Goal: Task Accomplishment & Management: Manage account settings

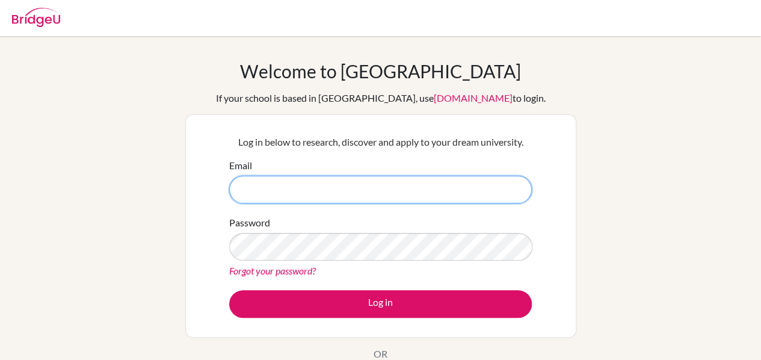
type input "[EMAIL_ADDRESS][DOMAIN_NAME]"
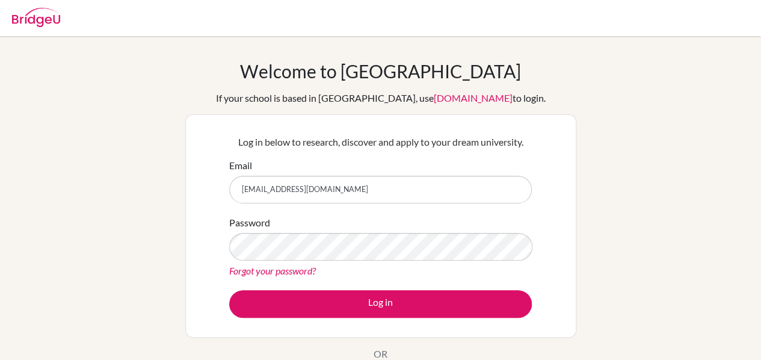
click at [229, 290] on button "Log in" at bounding box center [380, 304] width 303 height 28
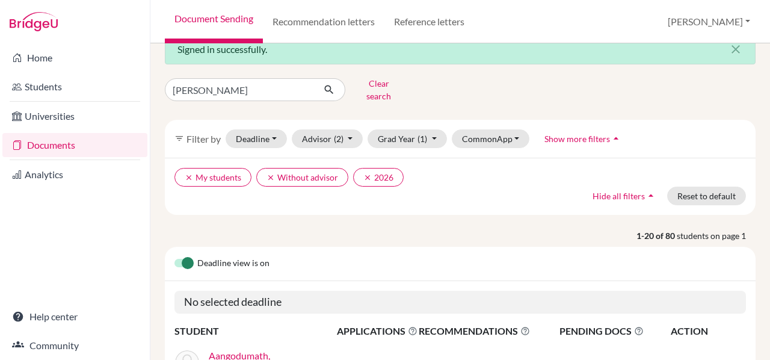
scroll to position [23, 0]
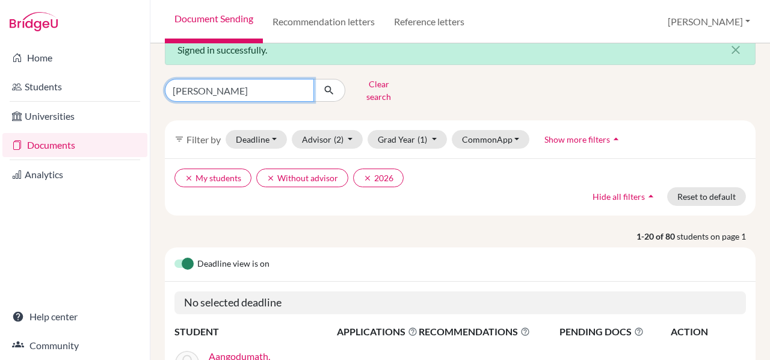
click at [195, 86] on input "aashvi" at bounding box center [239, 90] width 149 height 23
type input "yaksh"
click button "submit" at bounding box center [329, 90] width 32 height 23
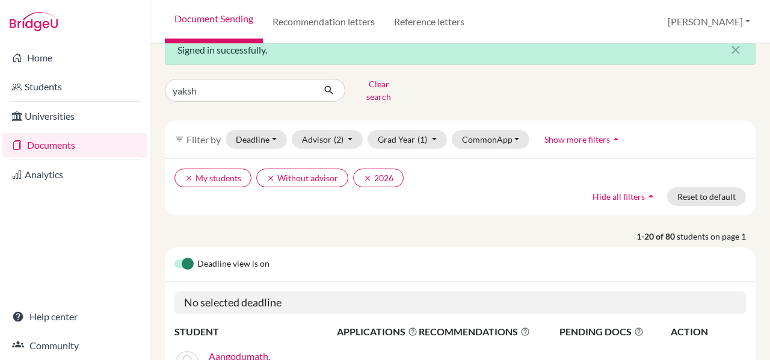
scroll to position [0, 0]
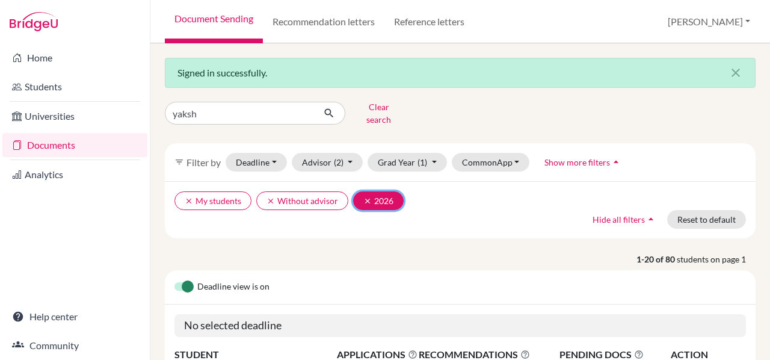
click at [364, 197] on icon "clear" at bounding box center [367, 201] width 8 height 8
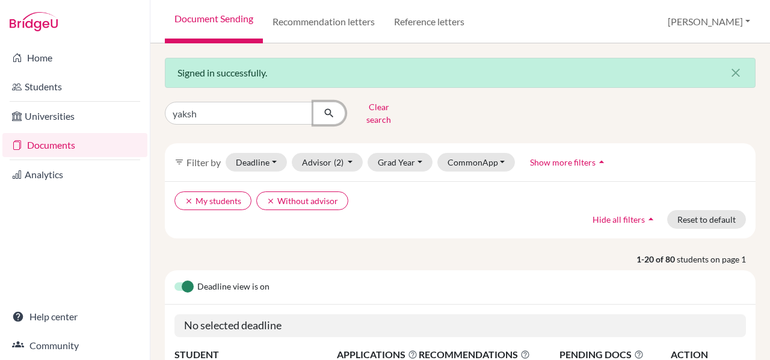
click at [330, 107] on icon "submit" at bounding box center [329, 113] width 12 height 12
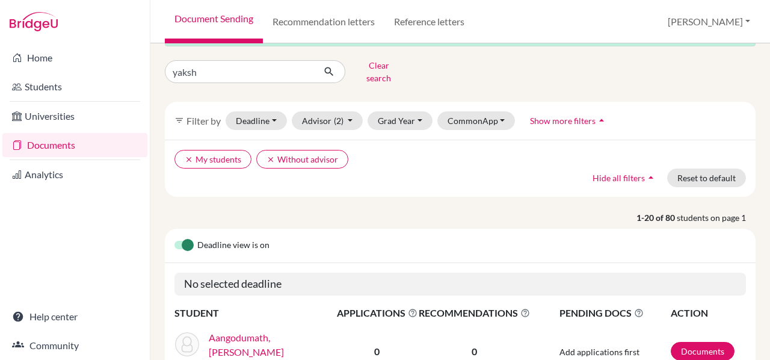
scroll to position [25, 0]
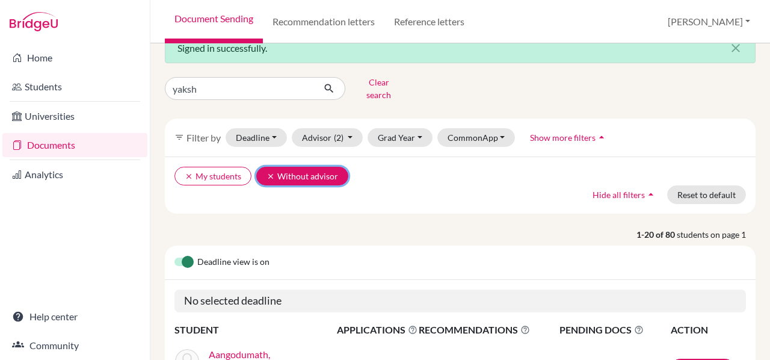
click at [265, 167] on button "clear Without advisor" at bounding box center [302, 176] width 92 height 19
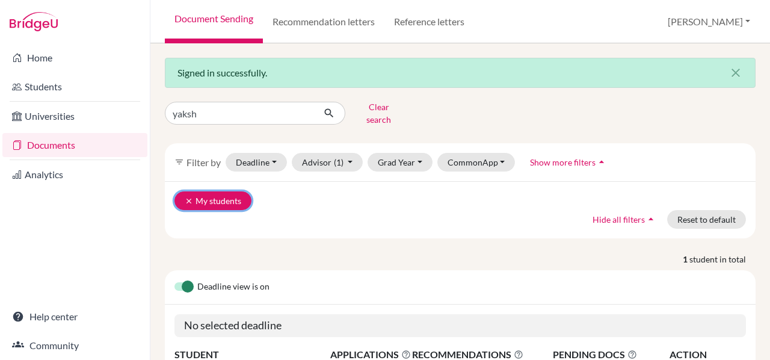
click at [188, 197] on icon "clear" at bounding box center [189, 201] width 8 height 8
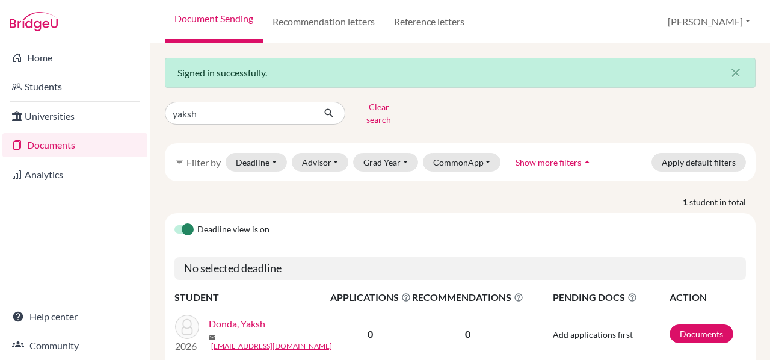
scroll to position [41, 0]
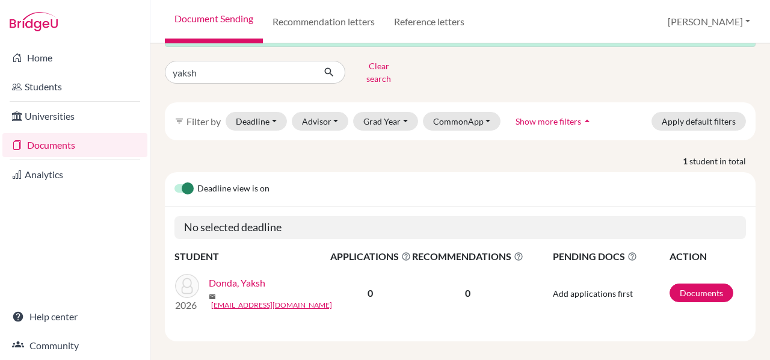
click at [238, 277] on link "Donda, Yaksh" at bounding box center [237, 282] width 57 height 14
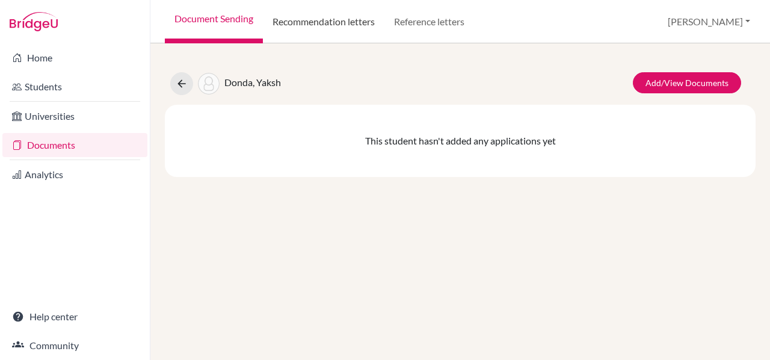
click at [332, 19] on link "Recommendation letters" at bounding box center [324, 21] width 122 height 43
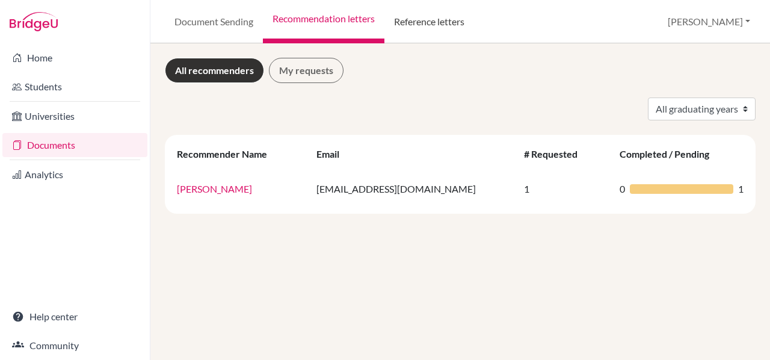
click at [429, 19] on link "Reference letters" at bounding box center [429, 21] width 90 height 43
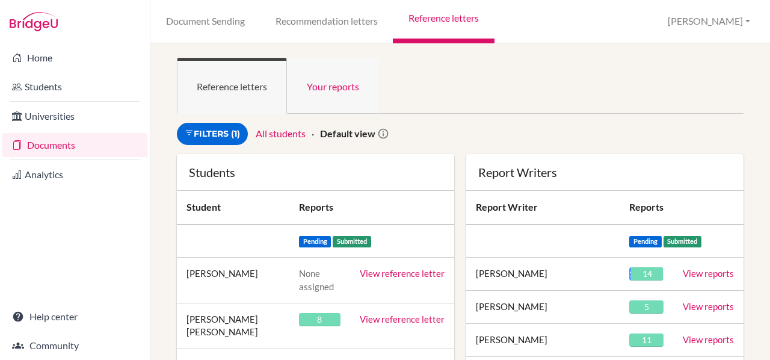
click at [339, 85] on link "Your reports" at bounding box center [333, 86] width 92 height 56
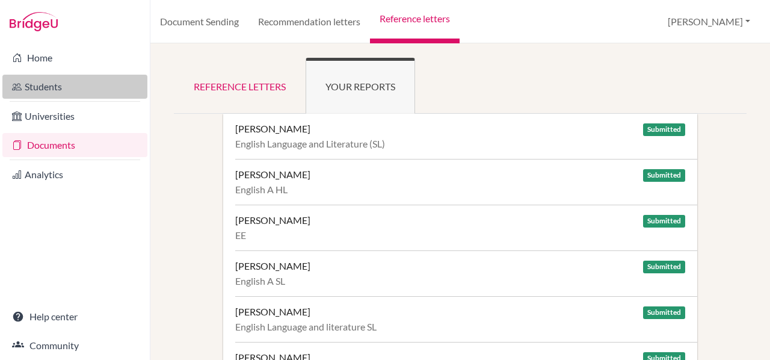
click at [48, 83] on link "Students" at bounding box center [74, 87] width 145 height 24
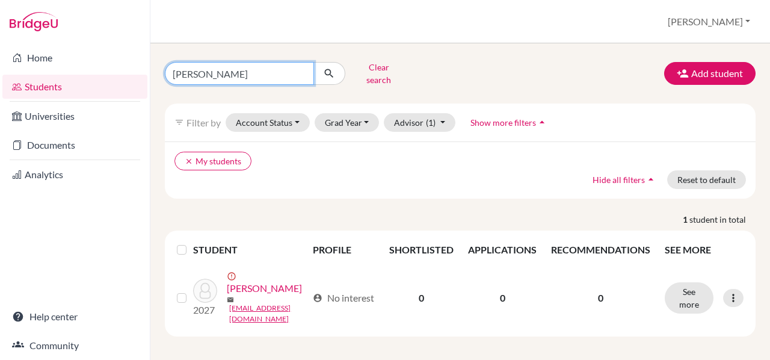
click at [186, 72] on input "[PERSON_NAME]" at bounding box center [239, 73] width 149 height 23
click at [186, 72] on input "darsh" at bounding box center [239, 73] width 149 height 23
type input "yaksh"
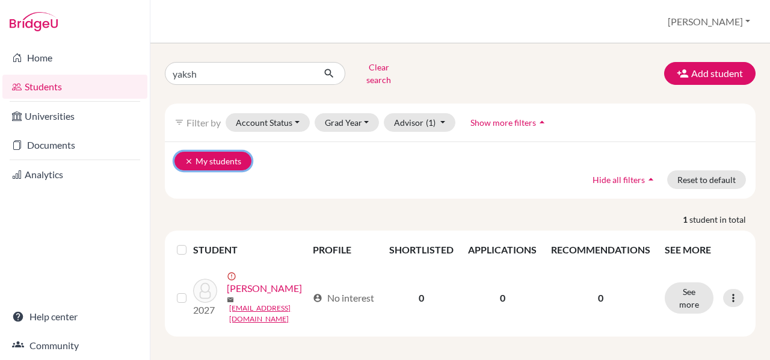
click at [188, 157] on icon "clear" at bounding box center [189, 161] width 8 height 8
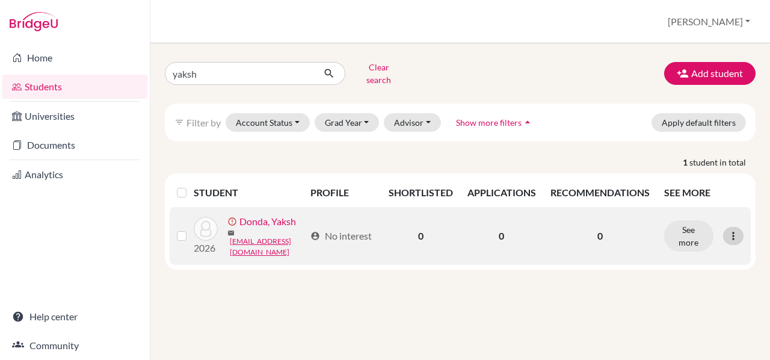
click at [731, 230] on icon at bounding box center [733, 236] width 12 height 12
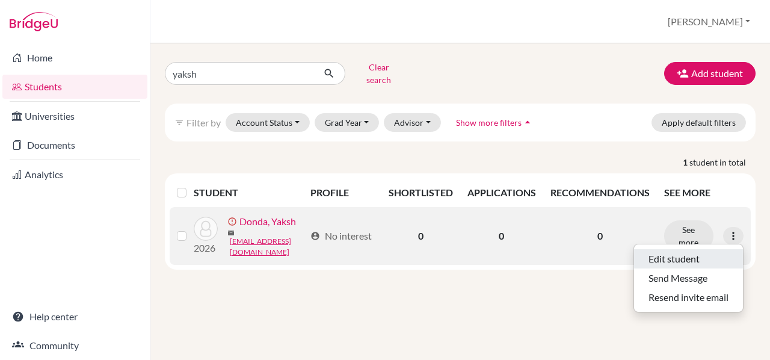
click at [665, 249] on button "Edit student" at bounding box center [688, 258] width 109 height 19
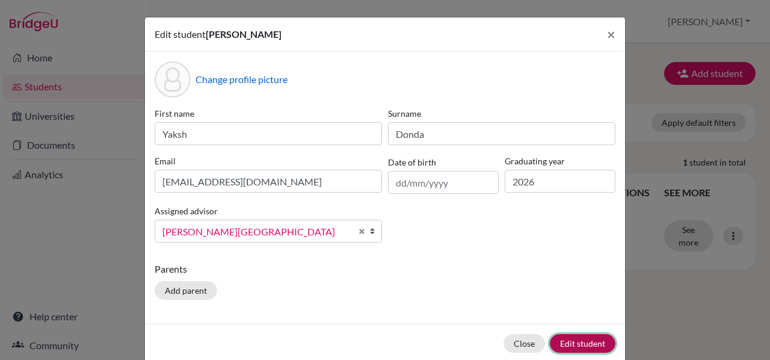
click at [565, 341] on button "Edit student" at bounding box center [583, 343] width 66 height 19
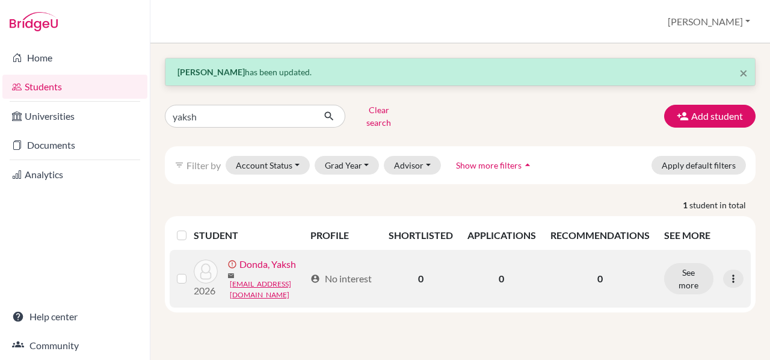
click at [254, 259] on link "Donda, Yaksh" at bounding box center [267, 264] width 57 height 14
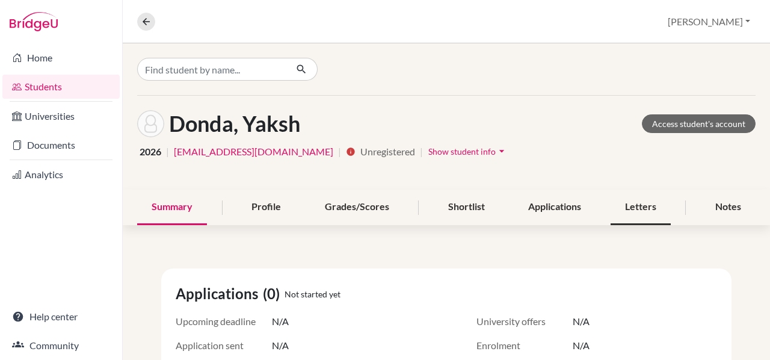
click at [650, 210] on div "Letters" at bounding box center [641, 206] width 60 height 35
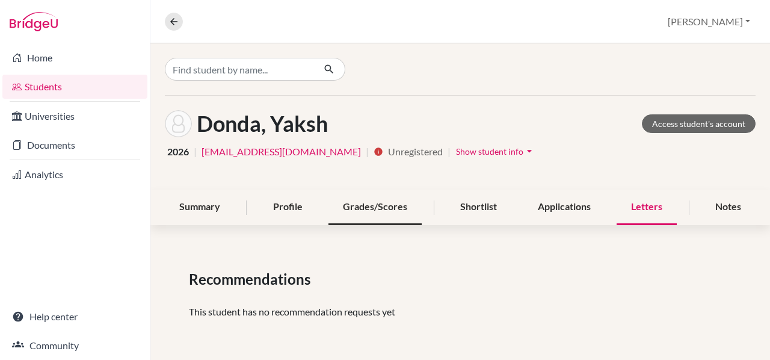
click at [360, 212] on div "Grades/Scores" at bounding box center [374, 206] width 93 height 35
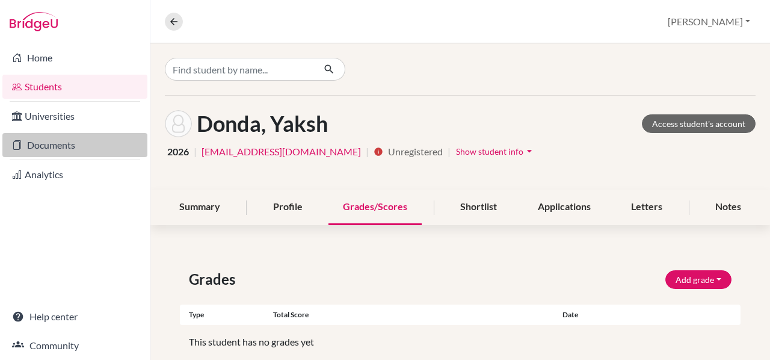
click at [53, 147] on link "Documents" at bounding box center [74, 145] width 145 height 24
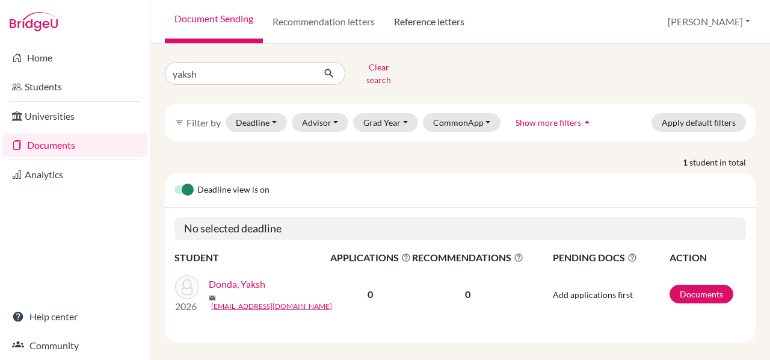
click at [443, 22] on link "Reference letters" at bounding box center [429, 21] width 90 height 43
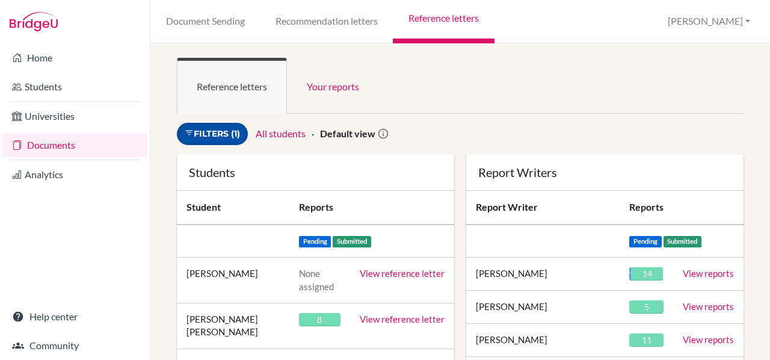
click at [217, 137] on link "Filters (1)" at bounding box center [212, 134] width 71 height 22
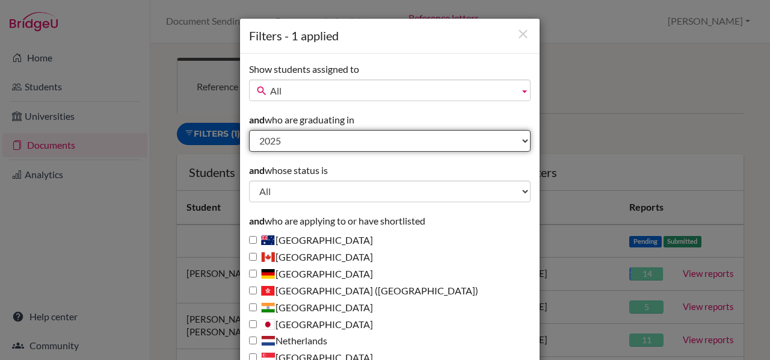
click at [298, 137] on select "All 2027 2026 2025 2024 2023 2022 2021 2020 2019 2018 1995" at bounding box center [390, 141] width 282 height 22
select select "2026"
click at [249, 130] on select "All 2027 2026 2025 2024 2023 2022 2021 2020 2019 2018 1995" at bounding box center [390, 141] width 282 height 22
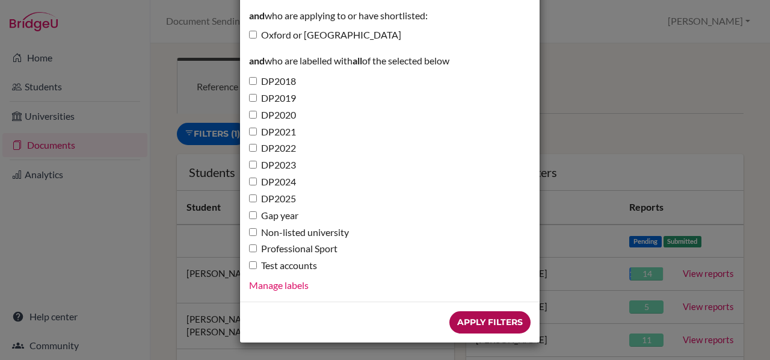
click at [492, 313] on input "Apply Filters" at bounding box center [489, 322] width 81 height 22
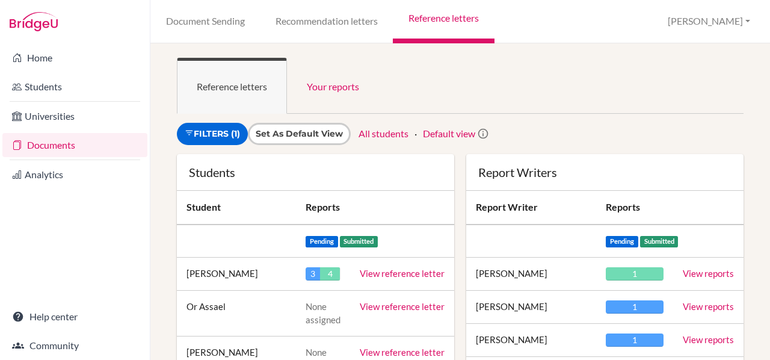
scroll to position [513, 0]
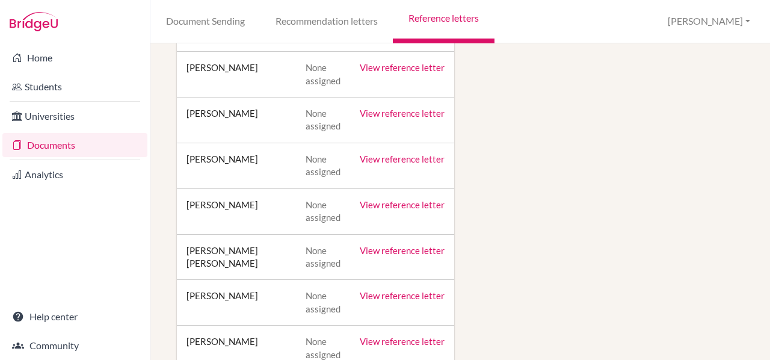
click at [384, 199] on link "View reference letter" at bounding box center [402, 204] width 85 height 11
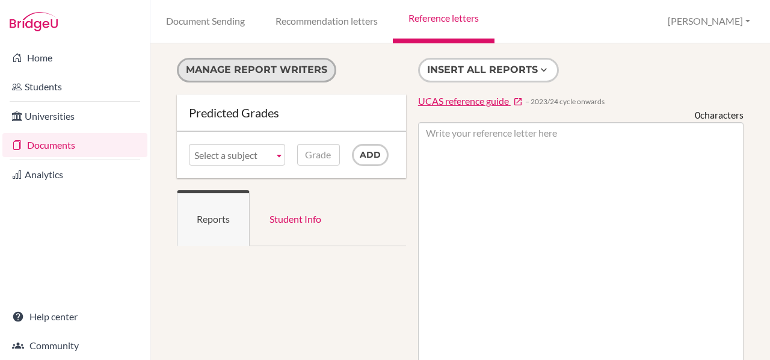
click at [260, 68] on button "Manage report writers" at bounding box center [256, 70] width 159 height 25
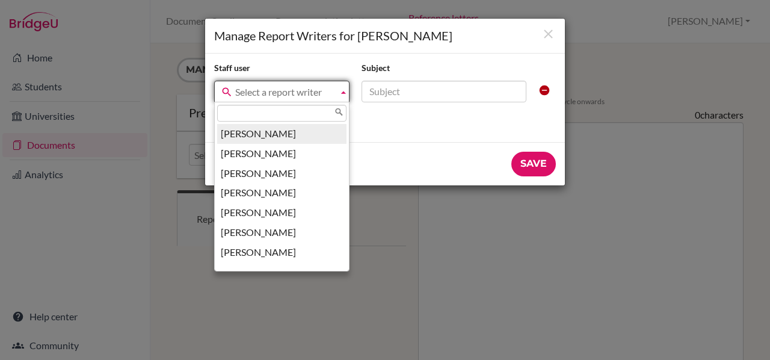
click at [340, 94] on b at bounding box center [343, 91] width 11 height 20
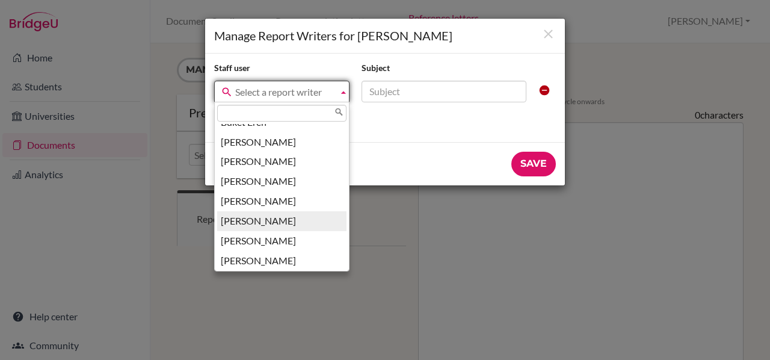
scroll to position [153, 0]
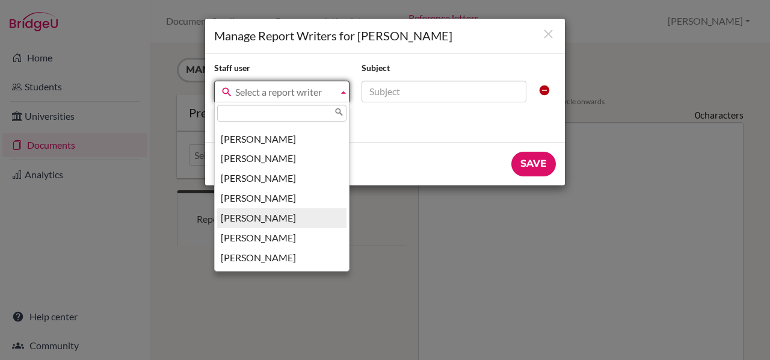
click at [245, 218] on li "Nadine Mitchell" at bounding box center [281, 218] width 129 height 20
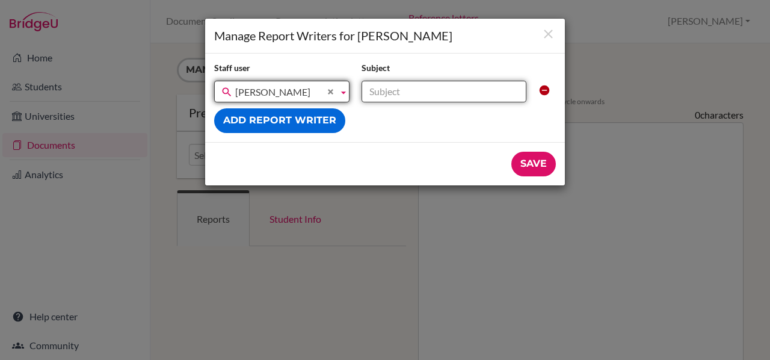
click at [422, 91] on input "text" at bounding box center [444, 92] width 165 height 22
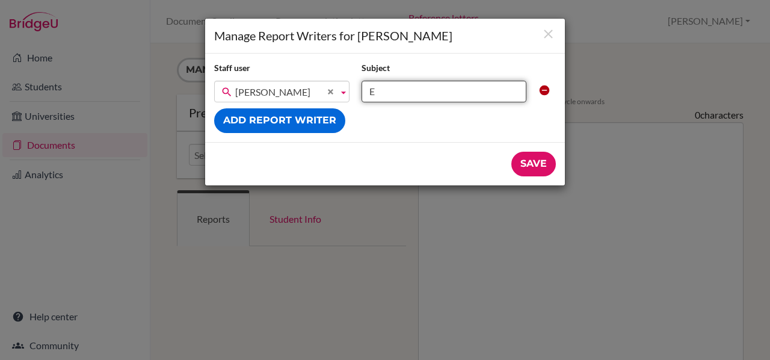
type input "English Language and Literature (SL)"
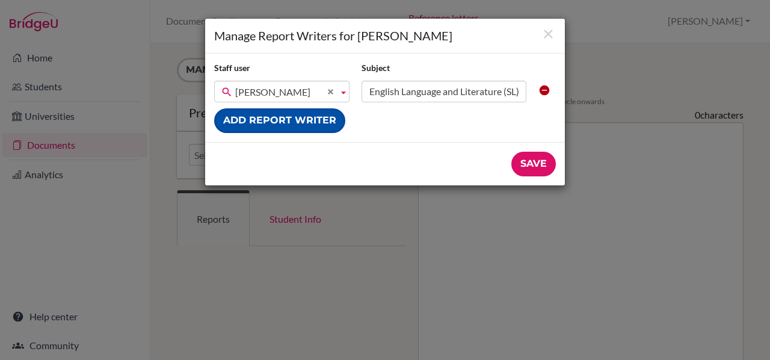
click at [262, 121] on button "Add report writer" at bounding box center [279, 120] width 131 height 25
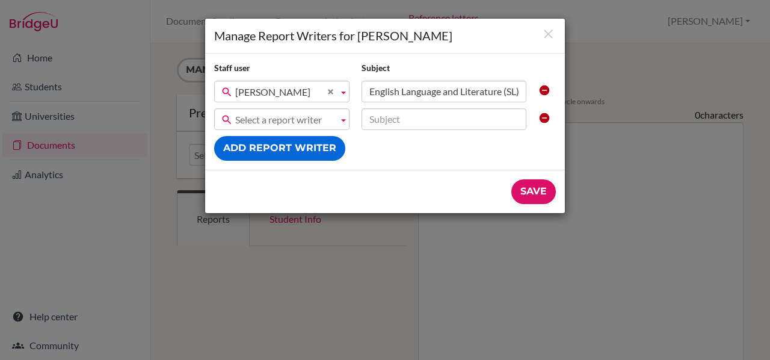
click at [257, 120] on span "Select a report writer" at bounding box center [284, 120] width 98 height 22
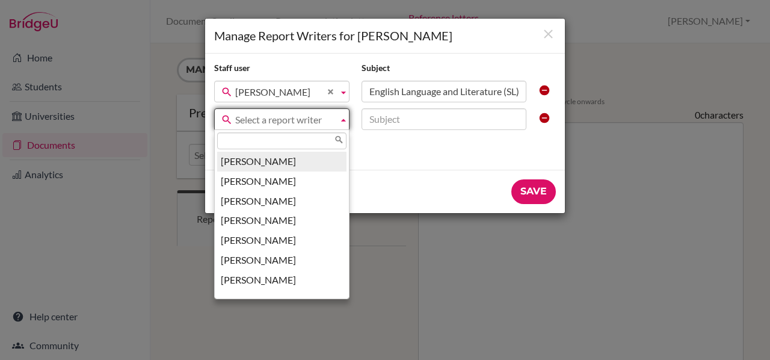
type input "b"
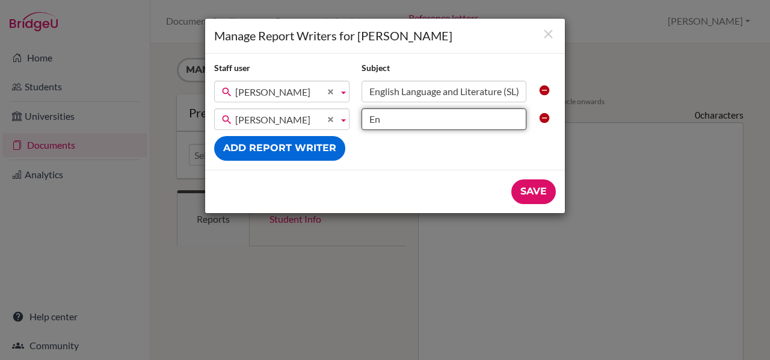
type input "E"
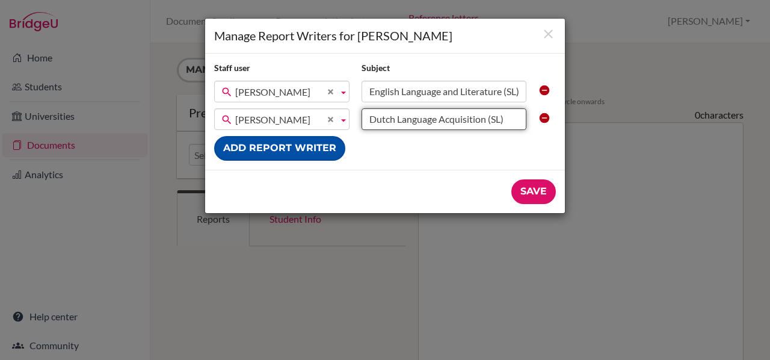
type input "Dutch Language Acquisition (SL)"
click at [287, 143] on button "Add report writer" at bounding box center [279, 148] width 131 height 25
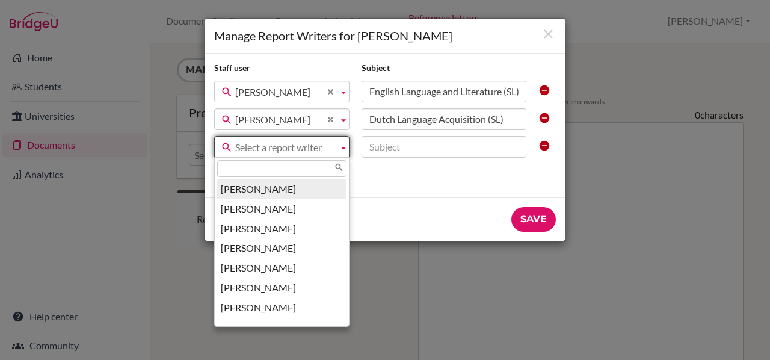
click at [287, 143] on span "Select a report writer" at bounding box center [284, 148] width 98 height 22
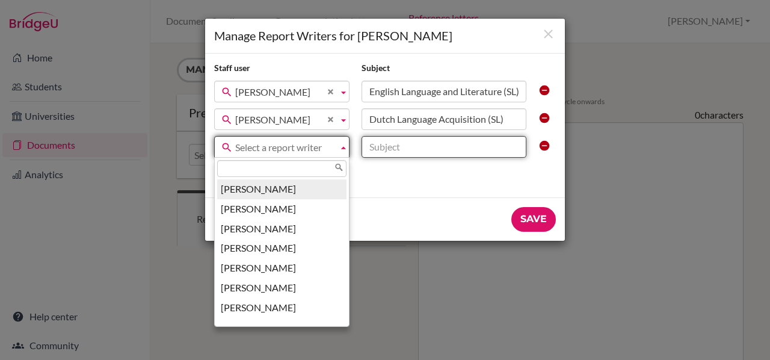
click at [402, 149] on input "text" at bounding box center [444, 147] width 165 height 22
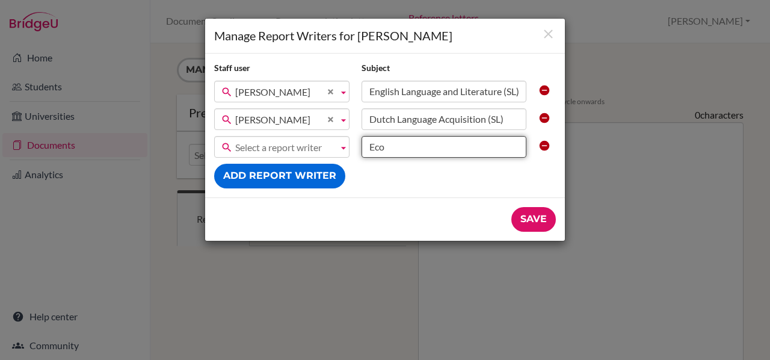
type input "Economics (HL)"
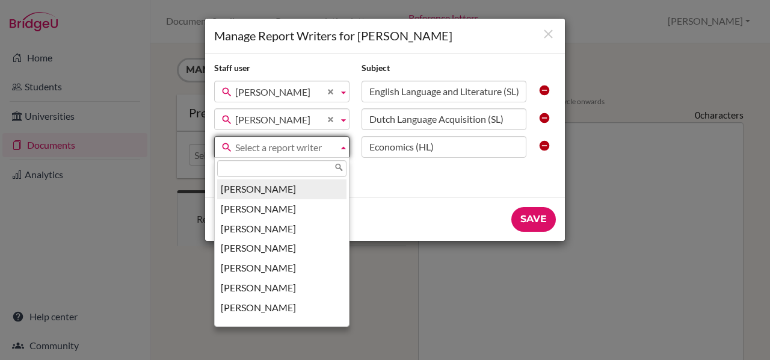
click at [278, 144] on span "Select a report writer" at bounding box center [284, 148] width 98 height 22
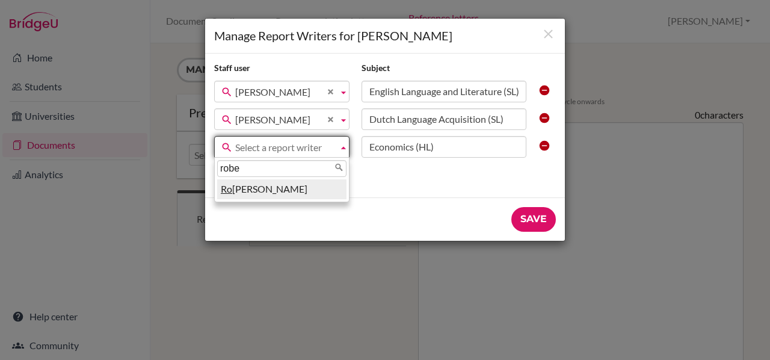
type input "rober"
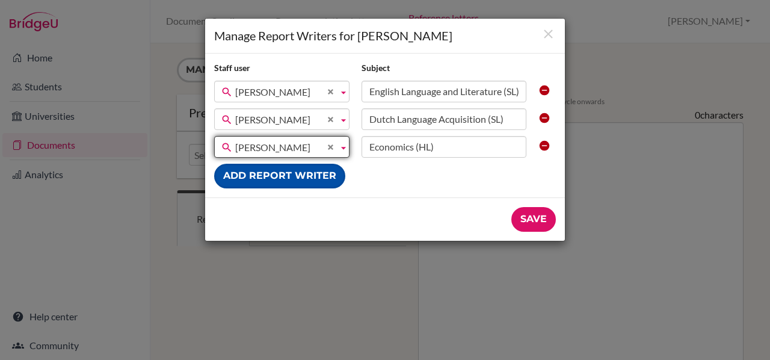
click at [272, 169] on button "Add report writer" at bounding box center [279, 176] width 131 height 25
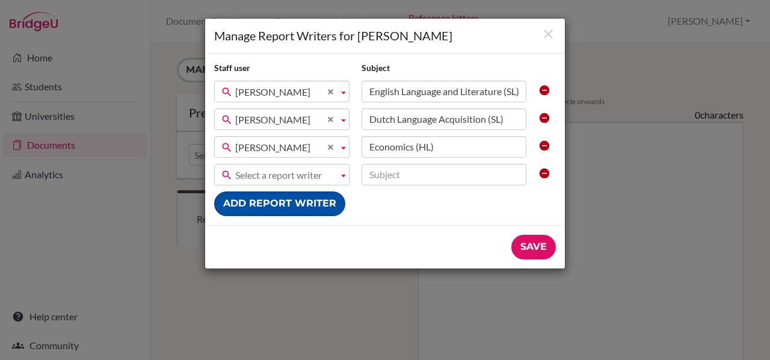
click at [272, 169] on span "Select a report writer" at bounding box center [284, 175] width 98 height 22
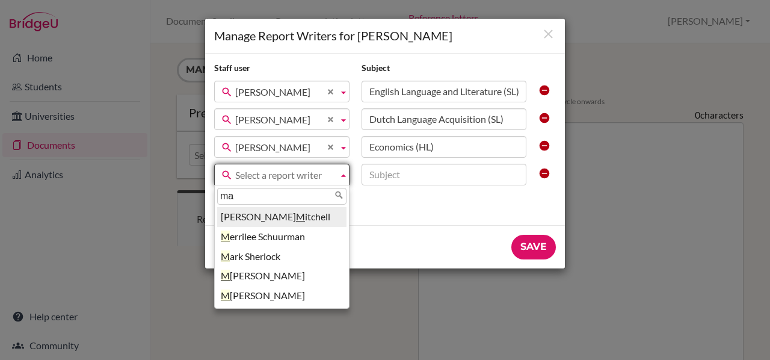
type input "mar"
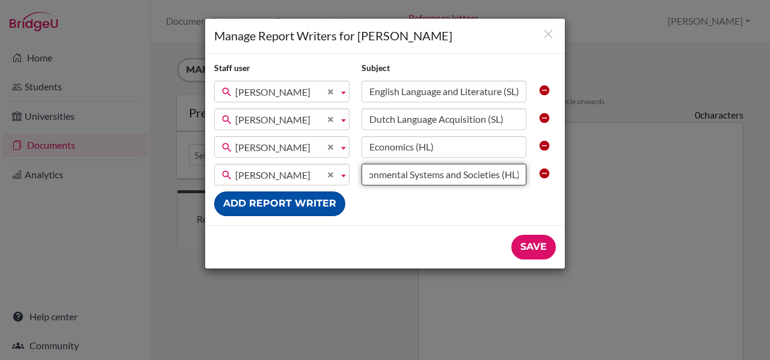
scroll to position [0, 25]
type input "Environmental Systems and Societies (HL)"
click at [263, 204] on button "Add report writer" at bounding box center [279, 203] width 131 height 25
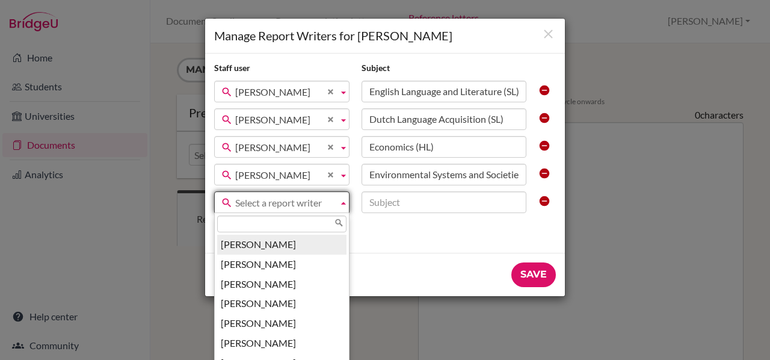
click at [263, 204] on span "Select a report writer" at bounding box center [284, 203] width 98 height 22
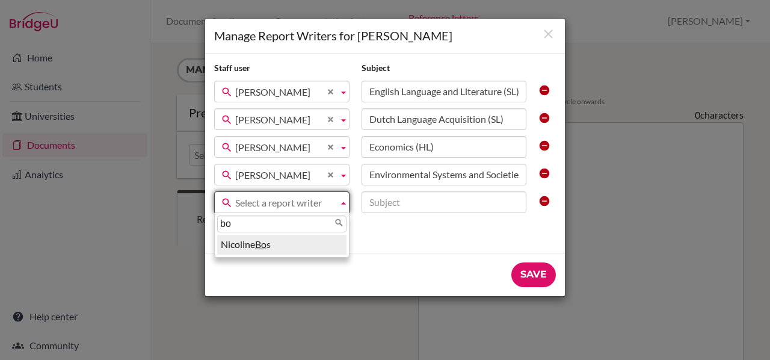
type input "b"
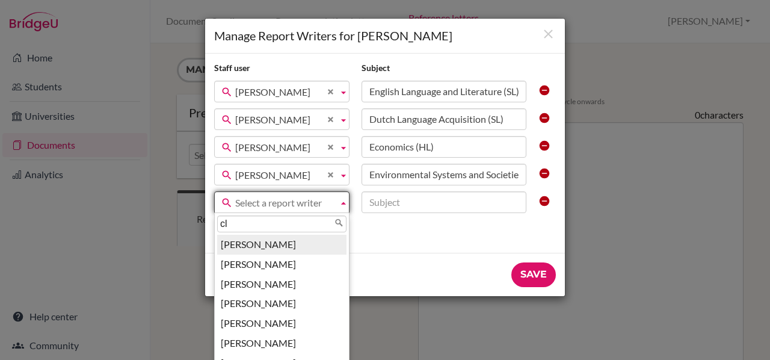
type input "cli"
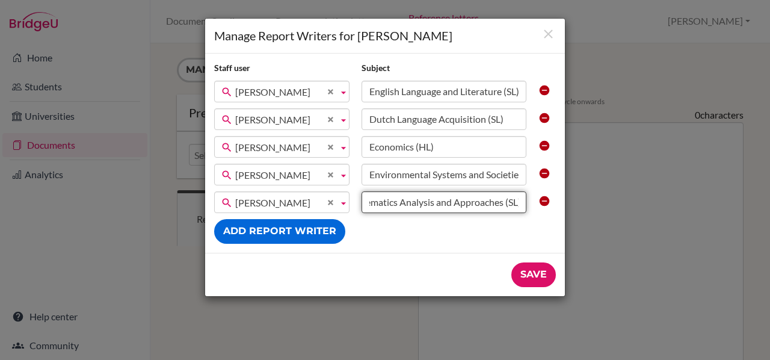
scroll to position [0, 29]
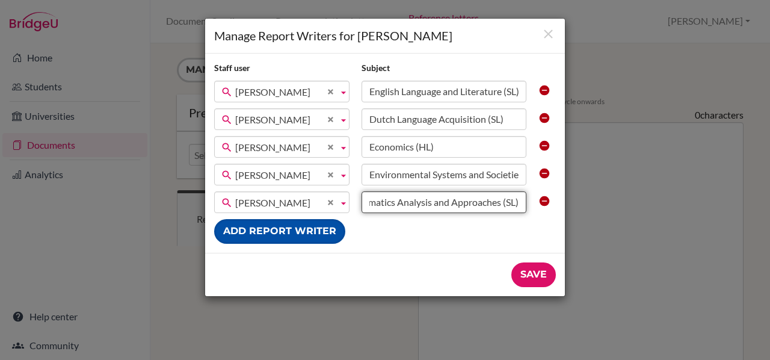
type input "Mathematics Analysis and Approaches (SL)"
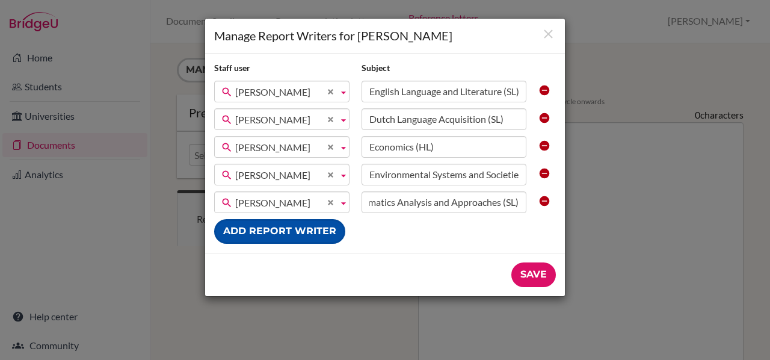
scroll to position [0, 0]
click at [261, 230] on button "Add report writer" at bounding box center [279, 231] width 131 height 25
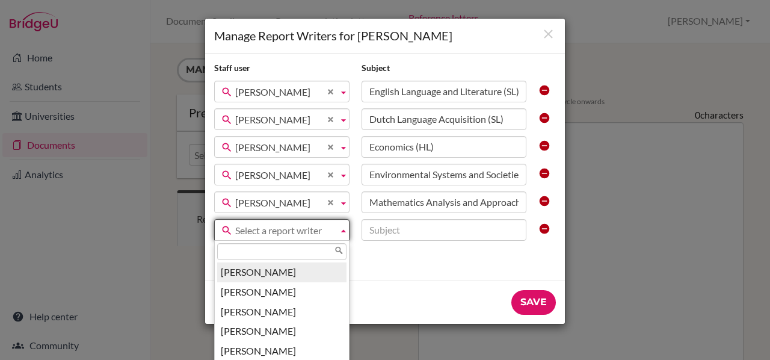
click at [261, 230] on span "Select a report writer" at bounding box center [284, 231] width 98 height 22
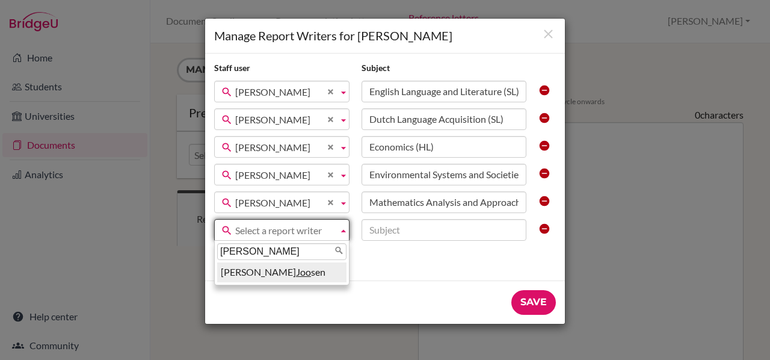
type input "joos"
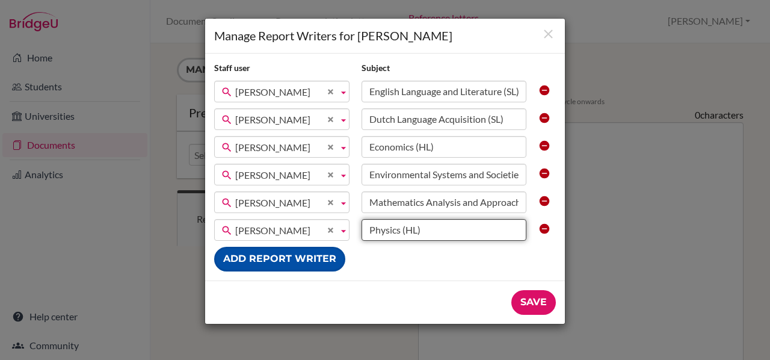
type input "Physics (HL)"
click at [263, 254] on button "Add report writer" at bounding box center [279, 259] width 131 height 25
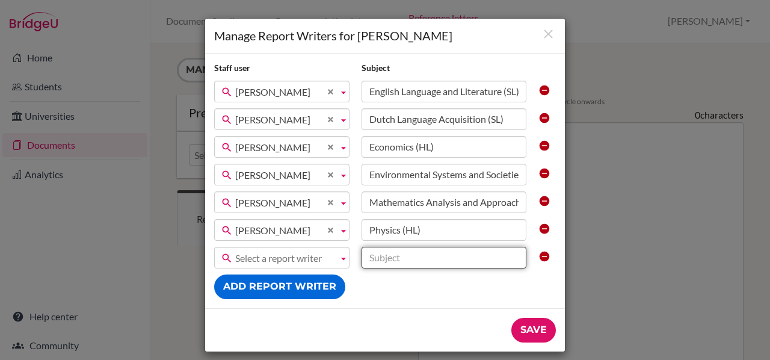
click at [390, 255] on input "text" at bounding box center [444, 258] width 165 height 22
type input "Theory of Knowledge"
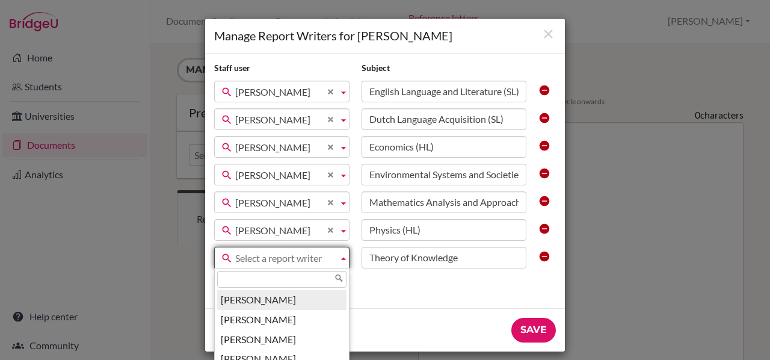
click at [292, 258] on span "Select a report writer" at bounding box center [284, 258] width 98 height 22
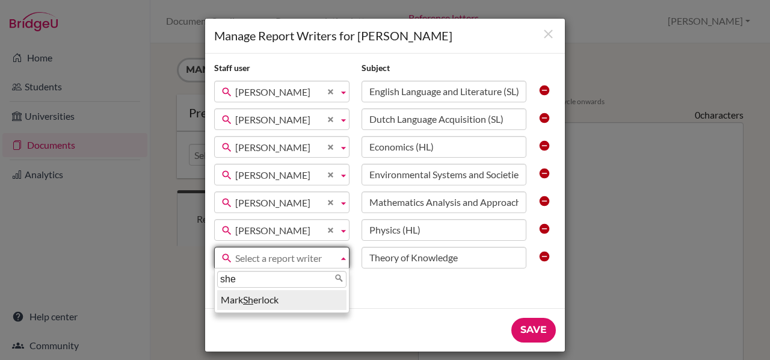
type input "sher"
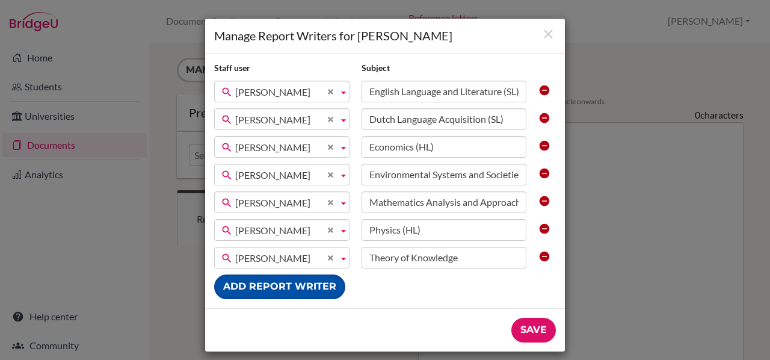
click at [275, 283] on button "Add report writer" at bounding box center [279, 286] width 131 height 25
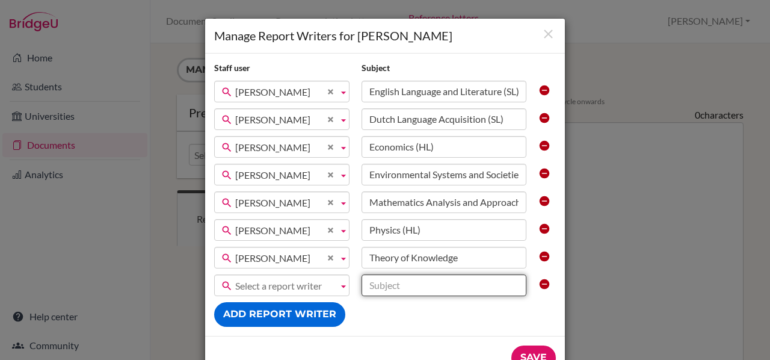
click at [384, 286] on input "text" at bounding box center [444, 285] width 165 height 22
type input "Extended Essay (English)"
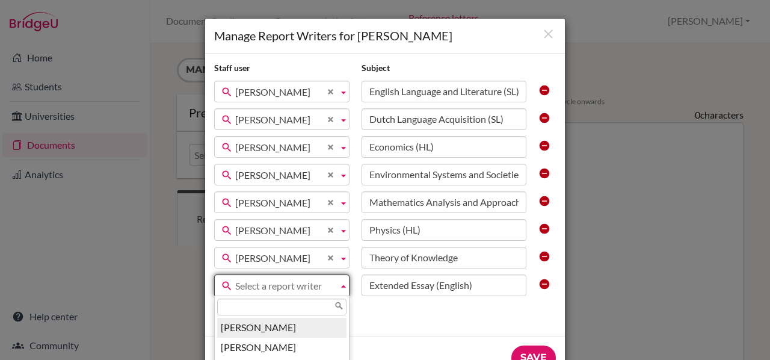
click at [283, 282] on span "Select a report writer" at bounding box center [284, 286] width 98 height 22
type input "Mit"
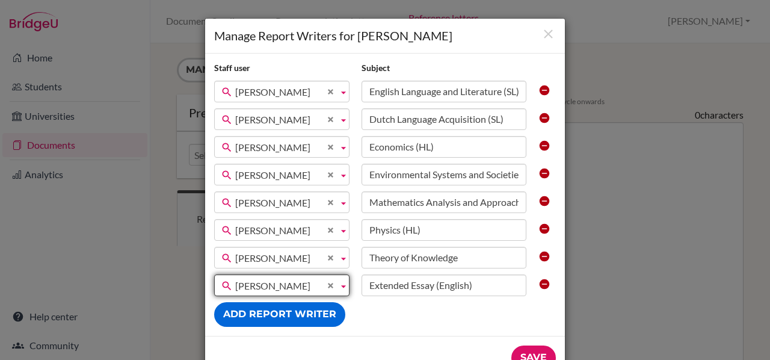
click at [386, 315] on div "Staff user Subject Jasper Bastiaansen Nicoline Bos Lilian Buuron Robert Caldwel…" at bounding box center [385, 195] width 360 height 282
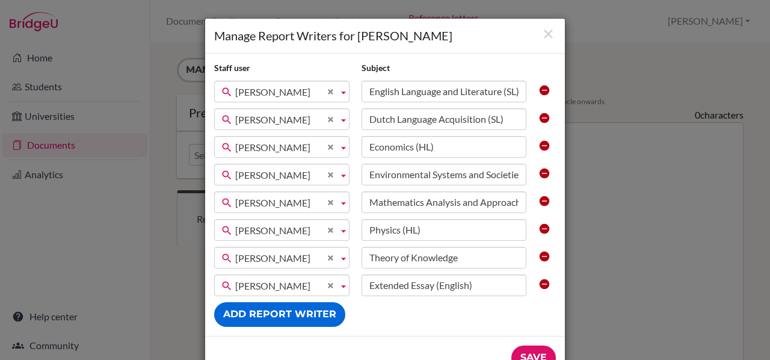
scroll to position [36, 0]
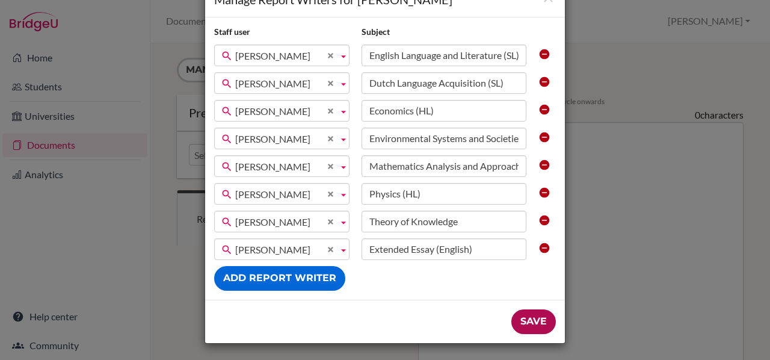
click at [532, 315] on input "Save" at bounding box center [533, 321] width 45 height 25
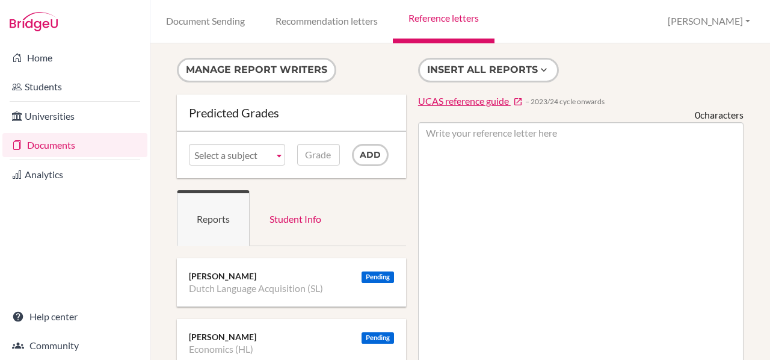
click at [38, 144] on link "Documents" at bounding box center [74, 145] width 145 height 24
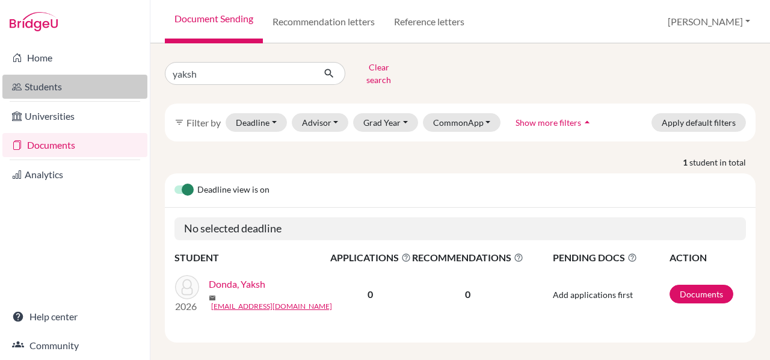
click at [35, 89] on link "Students" at bounding box center [74, 87] width 145 height 24
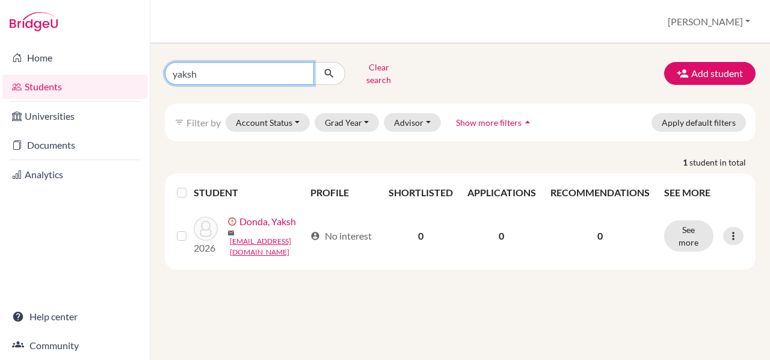
click at [300, 68] on input "yaksh" at bounding box center [239, 73] width 149 height 23
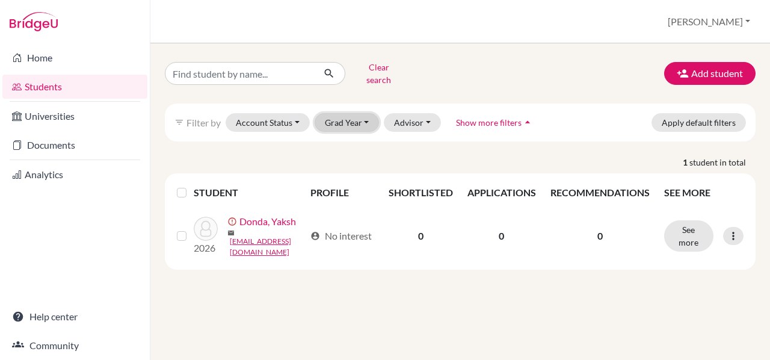
click at [347, 116] on button "Grad Year" at bounding box center [347, 122] width 65 height 19
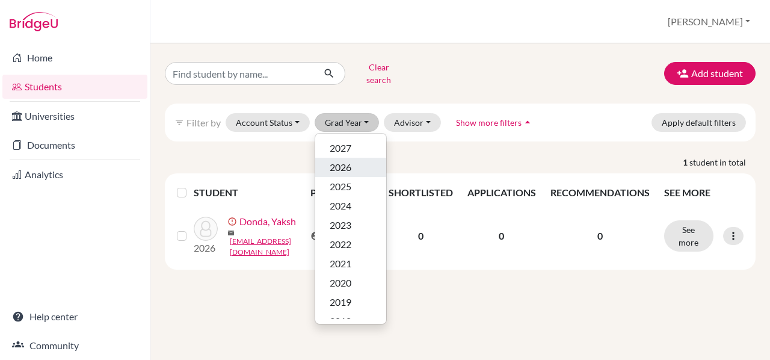
click at [342, 160] on span "2026" at bounding box center [341, 167] width 22 height 14
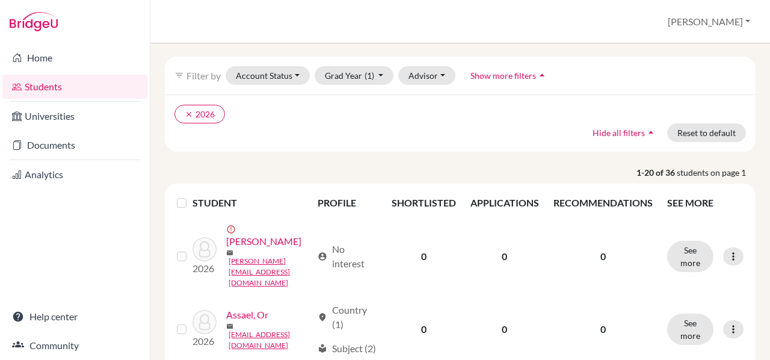
scroll to position [38, 0]
click at [626, 129] on span "Hide all filters" at bounding box center [619, 133] width 52 height 10
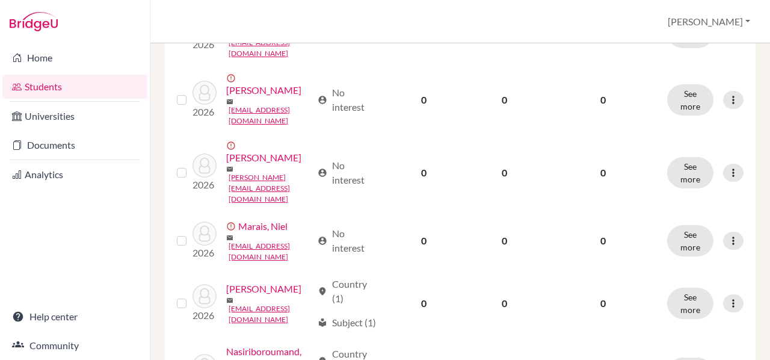
scroll to position [1128, 0]
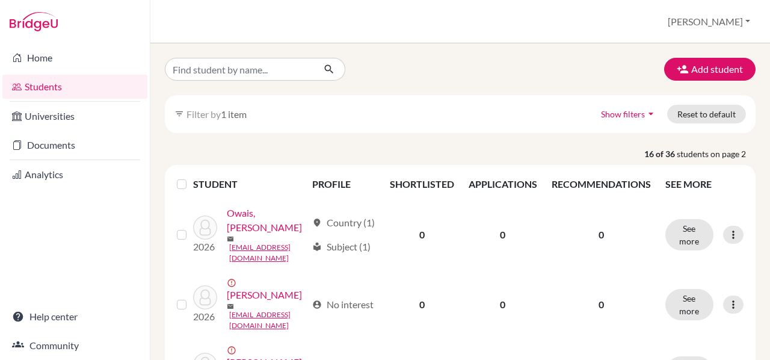
click at [624, 115] on span "Show filters" at bounding box center [623, 114] width 44 height 10
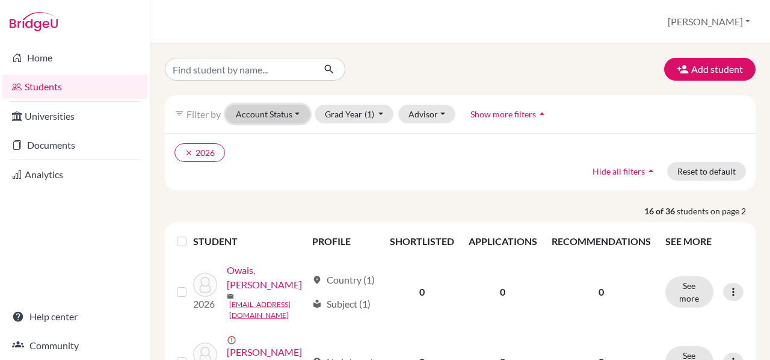
click at [286, 114] on button "Account Status" at bounding box center [268, 114] width 84 height 19
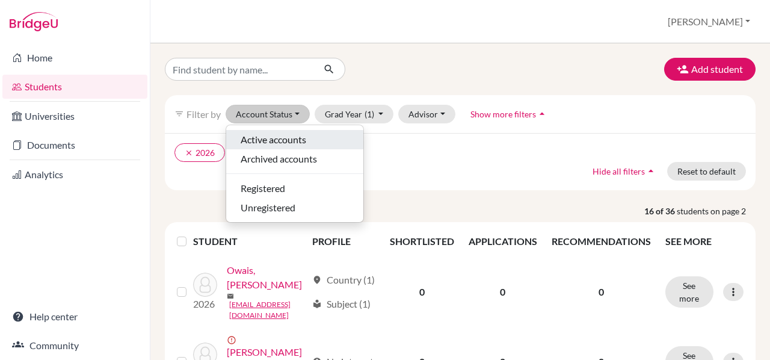
click at [276, 137] on span "Active accounts" at bounding box center [274, 139] width 66 height 14
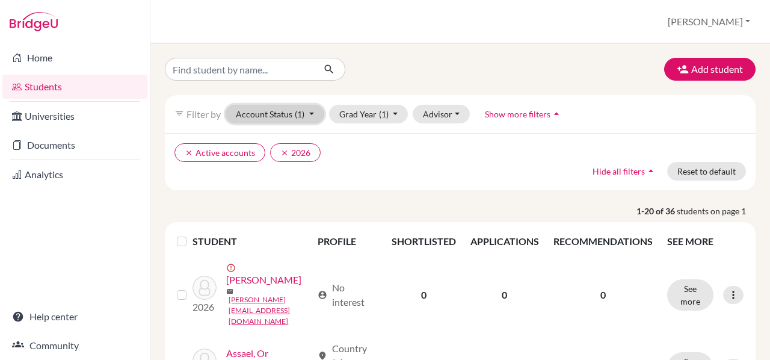
click at [285, 109] on button "Account Status (1)" at bounding box center [275, 114] width 99 height 19
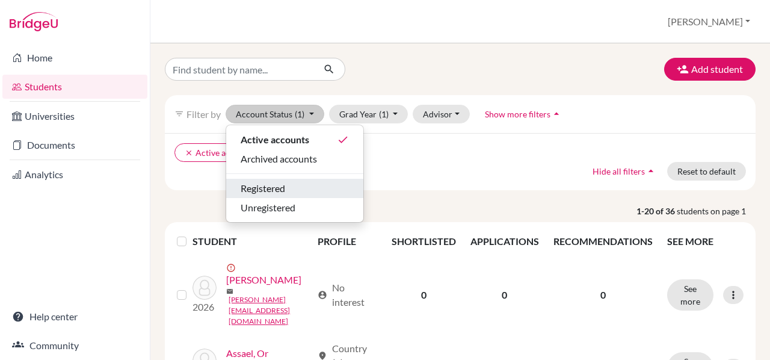
click at [260, 192] on span "Registered" at bounding box center [263, 188] width 45 height 14
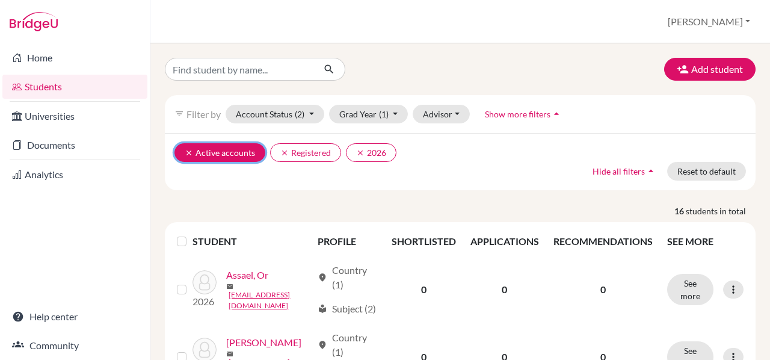
click at [185, 149] on icon "clear" at bounding box center [189, 153] width 8 height 8
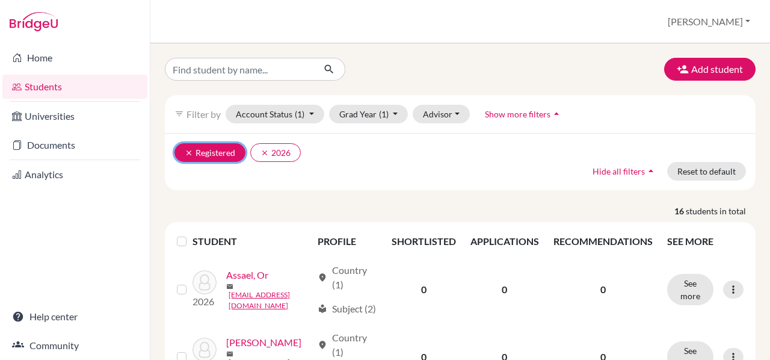
click at [191, 152] on icon "clear" at bounding box center [189, 153] width 8 height 8
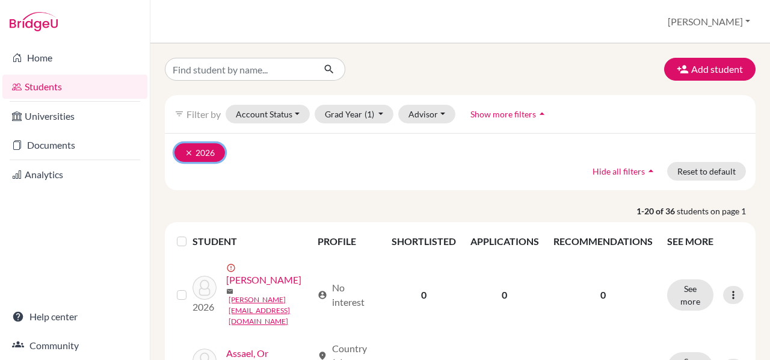
click at [186, 149] on icon "clear" at bounding box center [189, 153] width 8 height 8
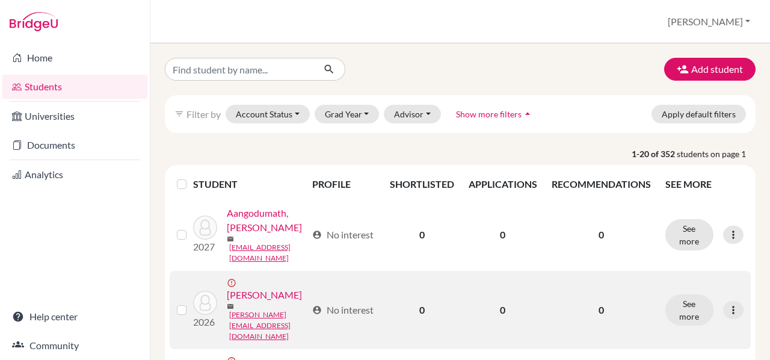
scroll to position [143, 0]
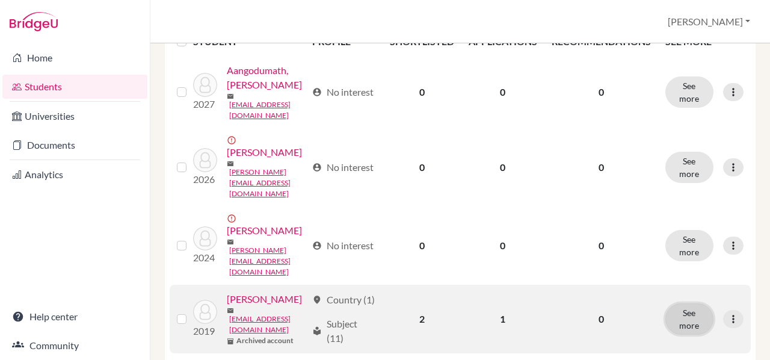
click at [674, 303] on button "See more" at bounding box center [689, 318] width 48 height 31
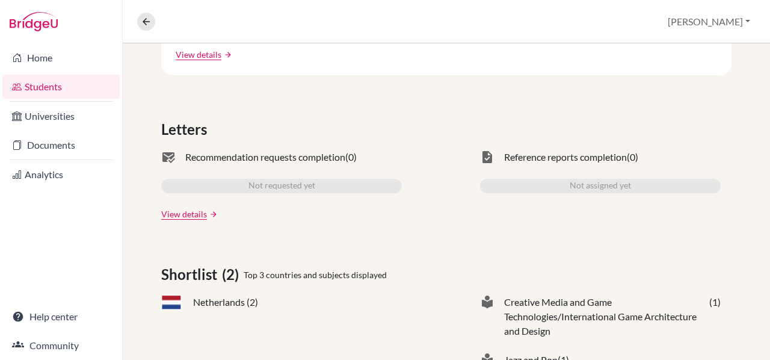
scroll to position [316, 0]
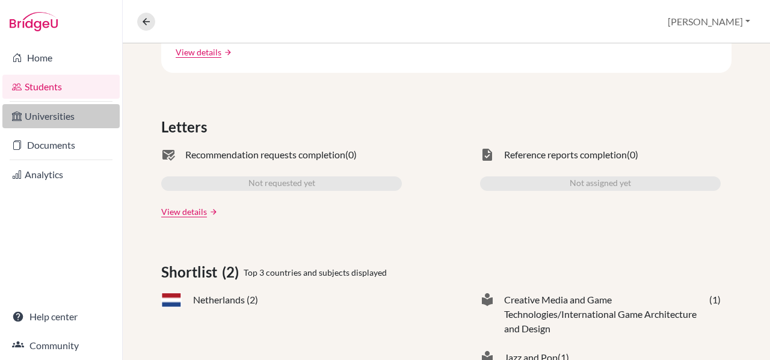
click at [69, 121] on link "Universities" at bounding box center [60, 116] width 117 height 24
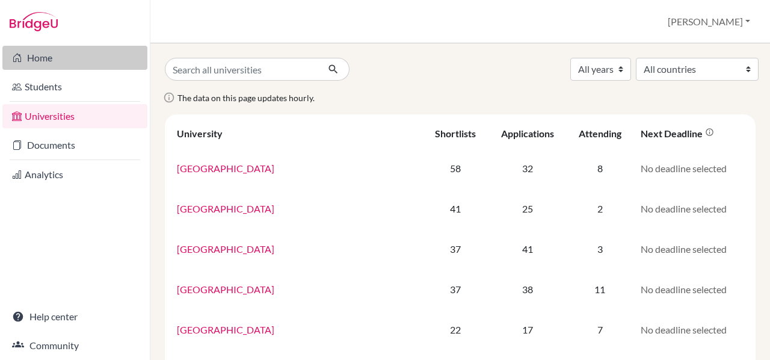
click at [29, 55] on link "Home" at bounding box center [74, 58] width 145 height 24
